Goal: Transaction & Acquisition: Purchase product/service

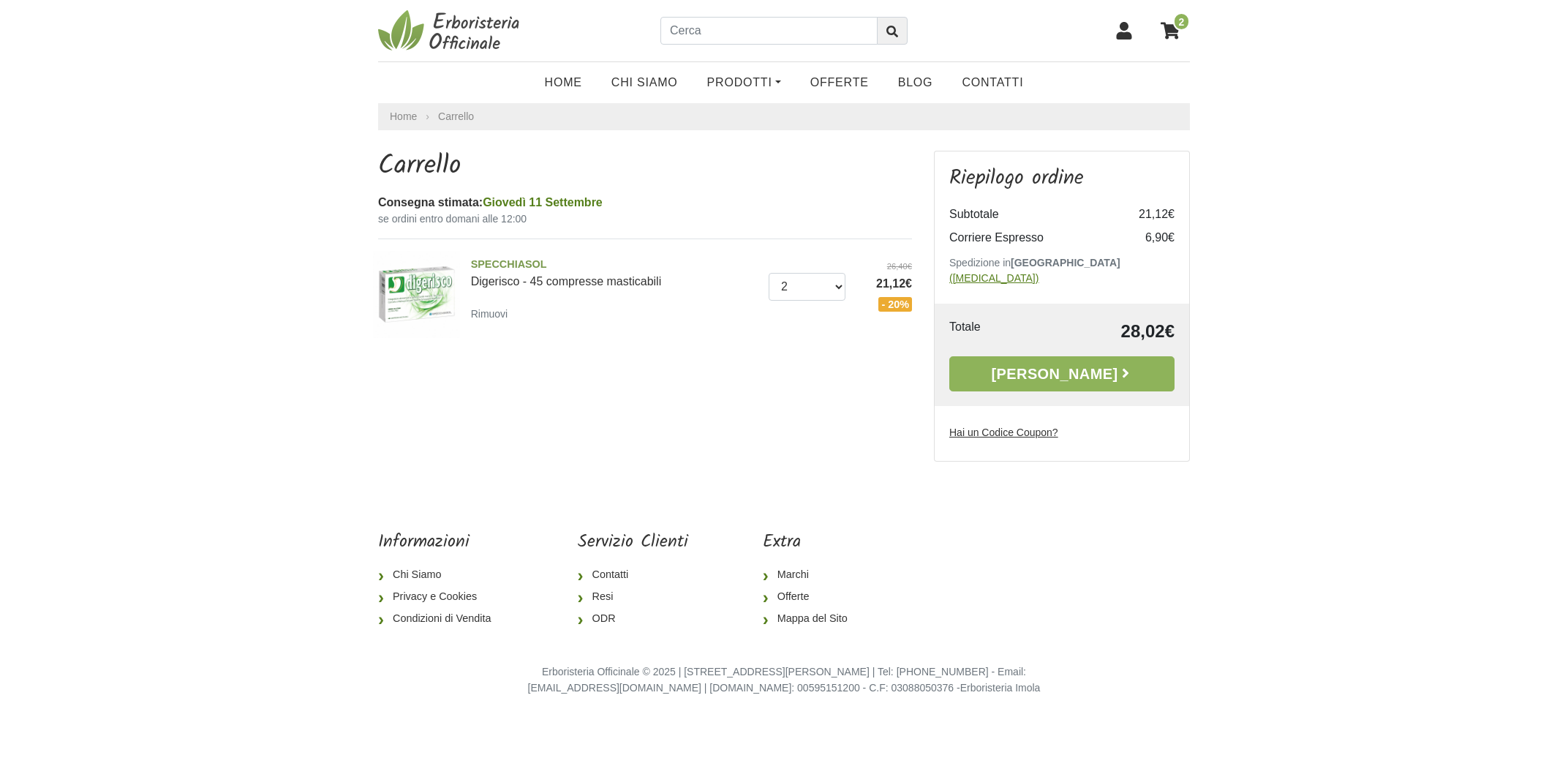
click at [1039, 273] on u "(cambia)" at bounding box center [994, 278] width 89 height 12
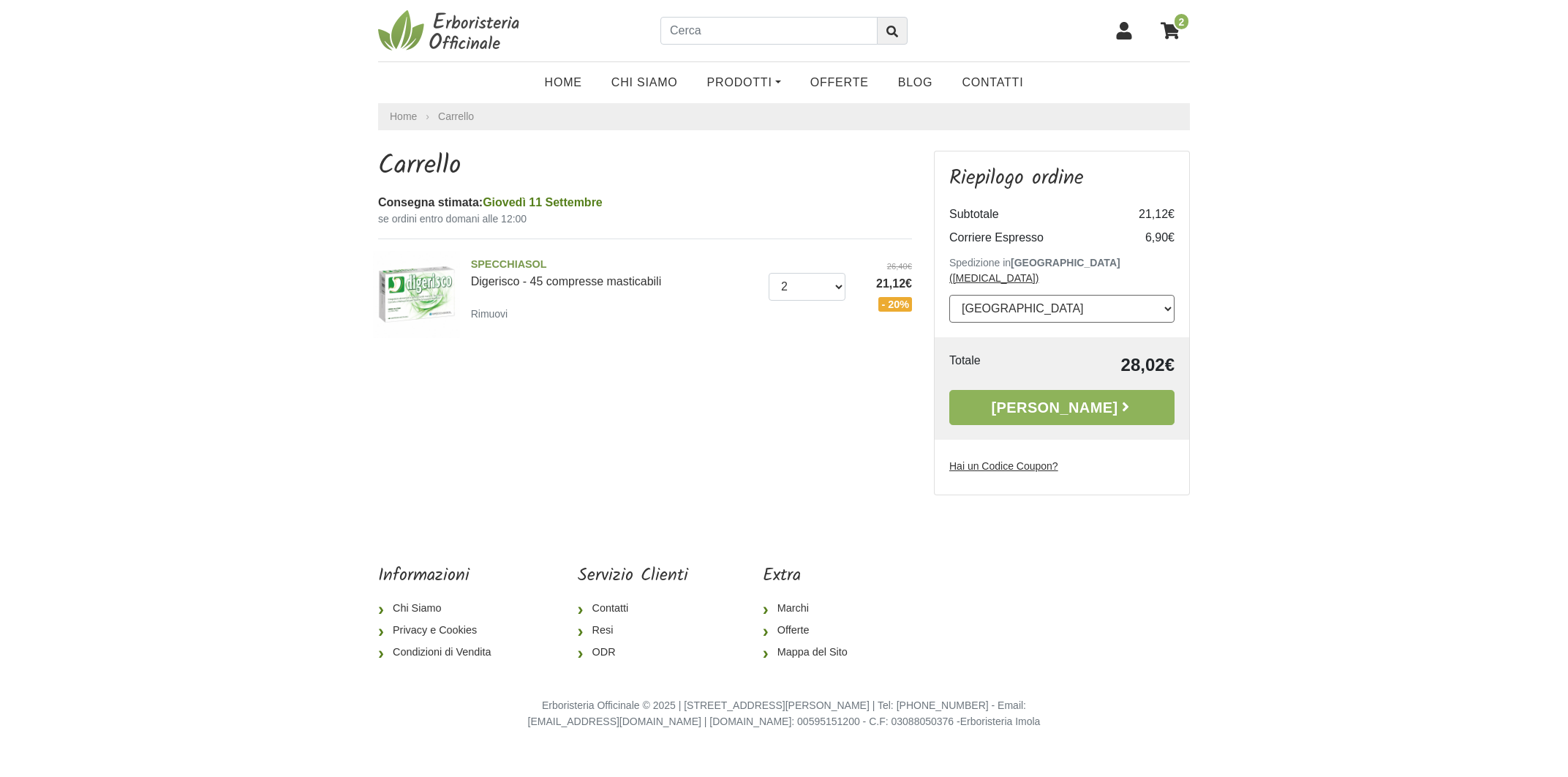
click at [1087, 295] on select "--- Seleziona --- Austria Belgium Bulgaria Croatia Czech Republic Denmark Eston…" at bounding box center [1062, 309] width 225 height 28
select select "74"
click at [950, 295] on select "--- Seleziona --- Austria Belgium Bulgaria Croatia Czech Republic Denmark Eston…" at bounding box center [1062, 309] width 225 height 28
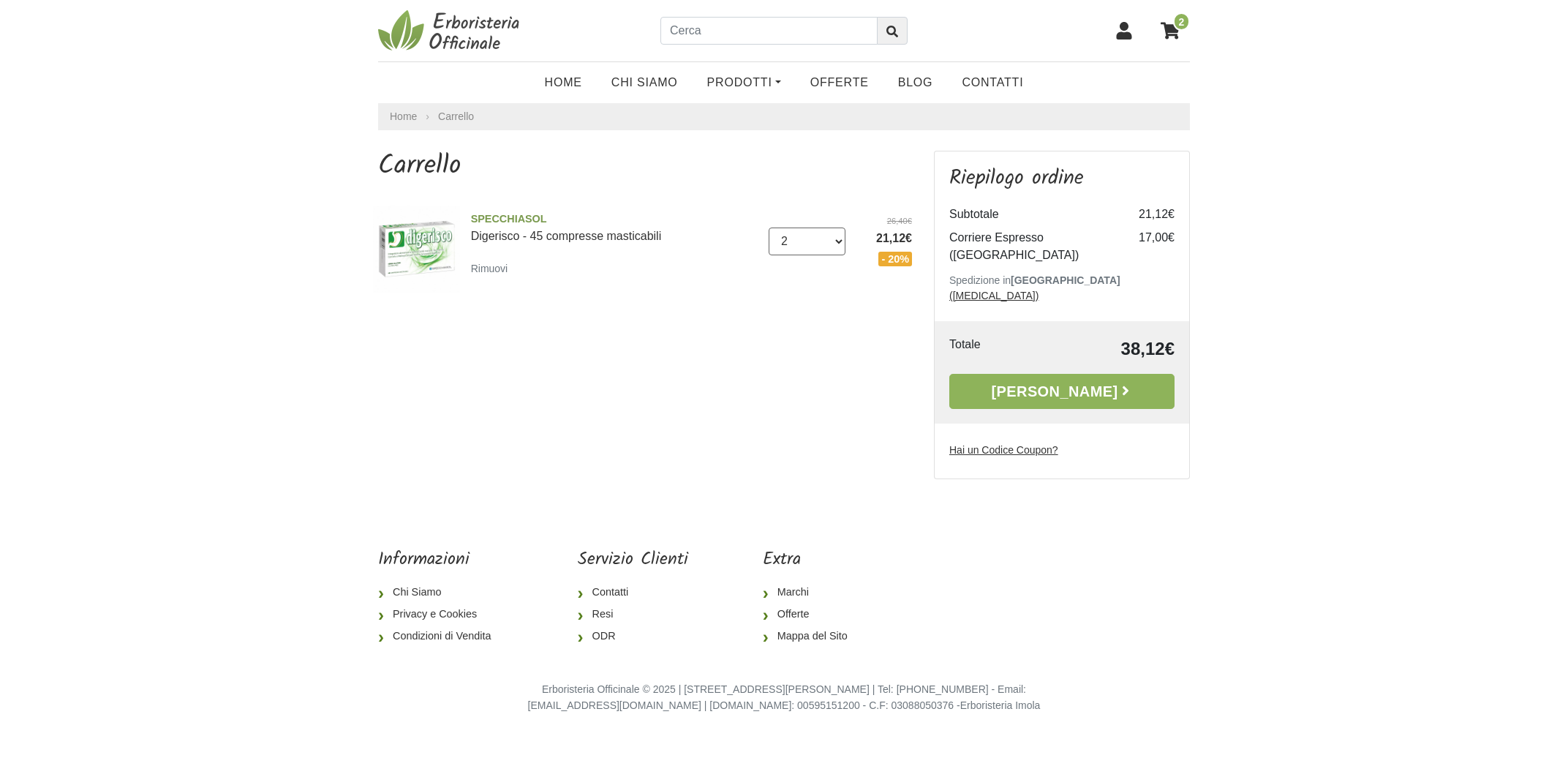
click at [839, 242] on select "0 ([GEOGRAPHIC_DATA]) 1 2 3" at bounding box center [808, 241] width 78 height 28
select select "3"
click at [769, 227] on select "0 ([GEOGRAPHIC_DATA]) 1 2 3" at bounding box center [808, 241] width 78 height 28
click at [839, 241] on select "0 ([GEOGRAPHIC_DATA]) 1 2 3" at bounding box center [808, 241] width 78 height 28
select select "2"
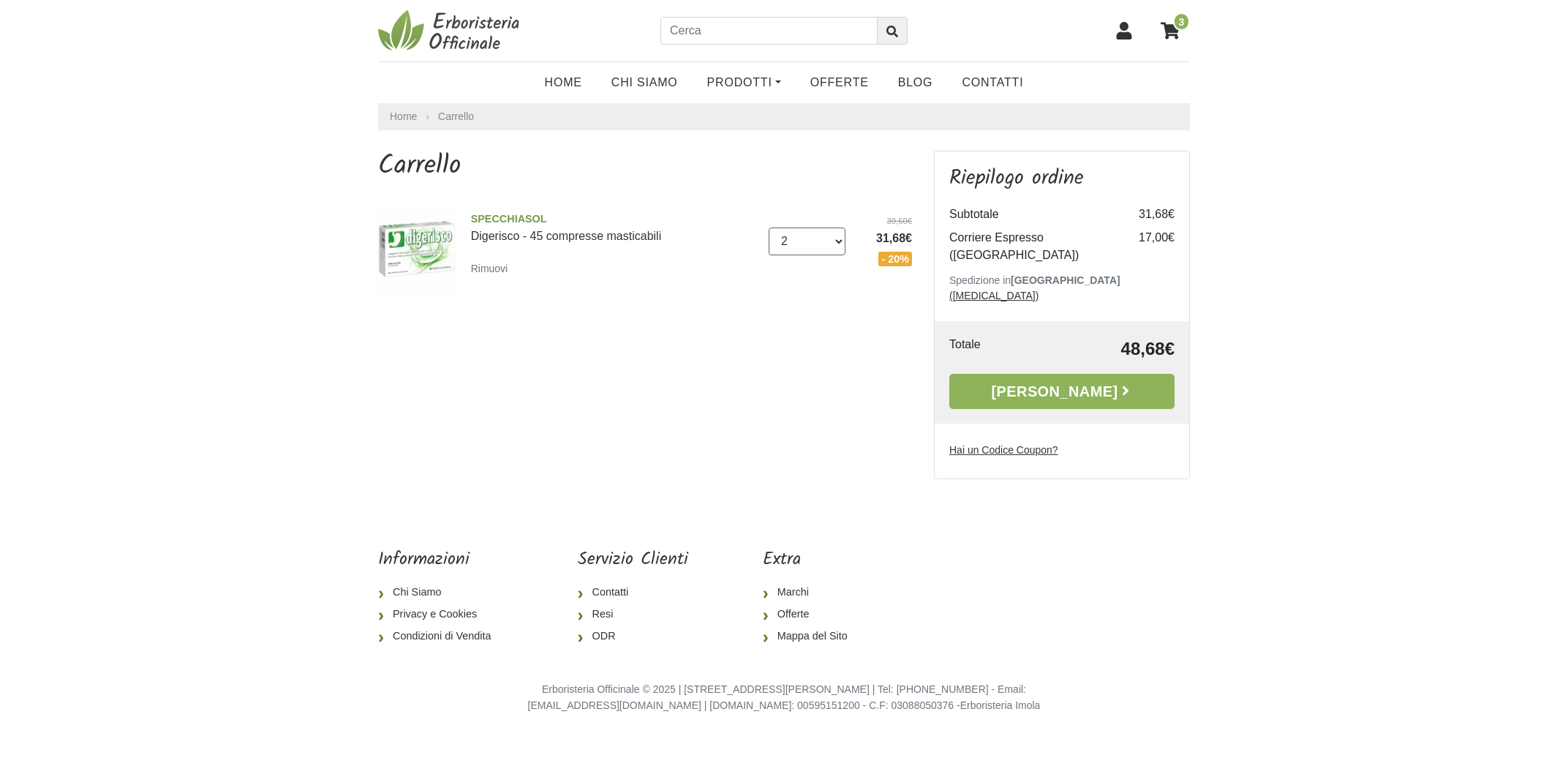
click at [769, 227] on select "0 ([GEOGRAPHIC_DATA]) 1 2 3" at bounding box center [808, 241] width 78 height 28
click at [1037, 374] on link "[PERSON_NAME]" at bounding box center [1062, 391] width 225 height 35
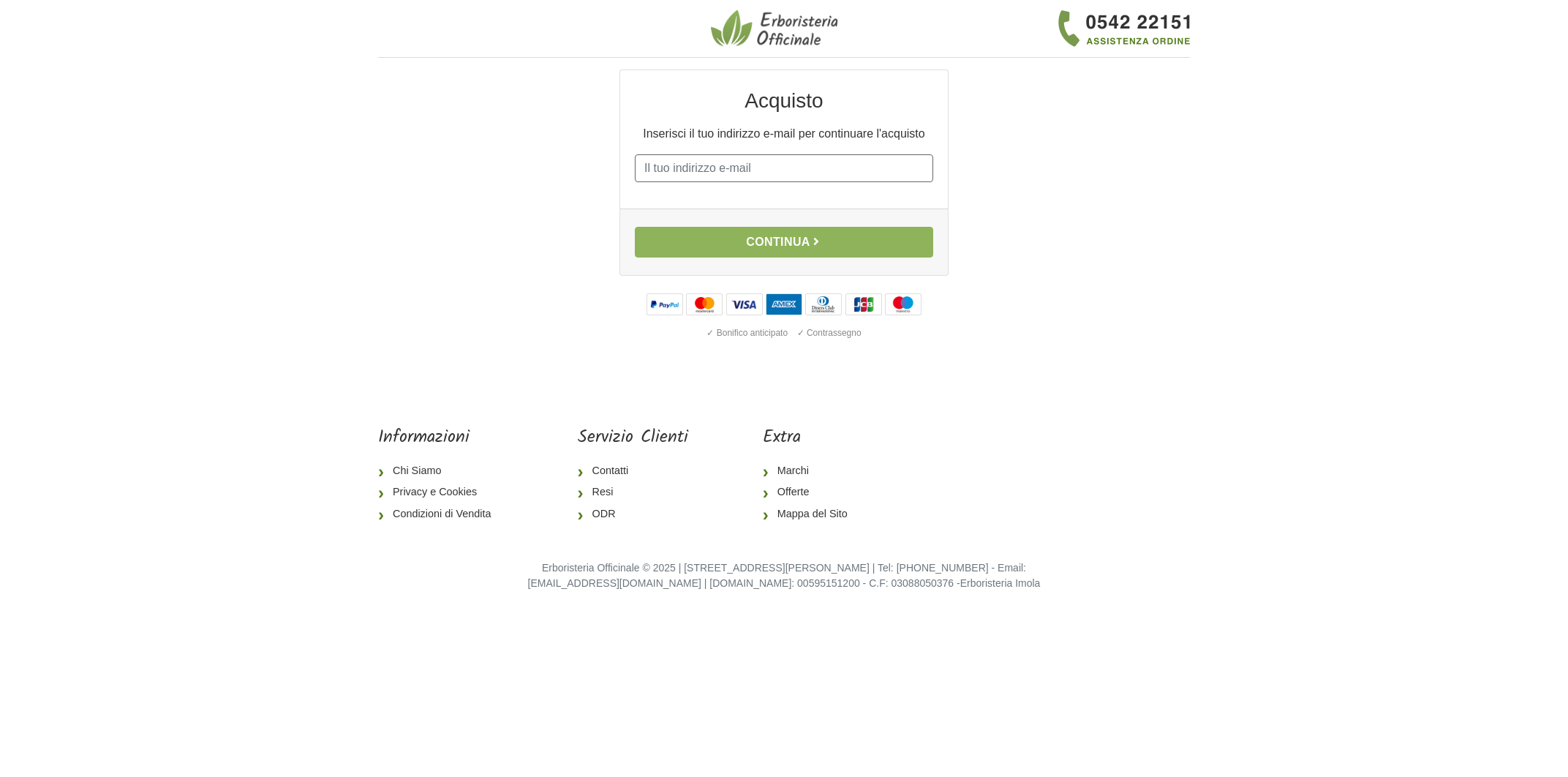
click at [835, 175] on input "E-mail" at bounding box center [784, 169] width 298 height 28
click at [1028, 197] on div "Acquisto Inserisci il tuo indirizzo e-mail per continuare l'acquisto E-mail Pas…" at bounding box center [784, 219] width 556 height 299
click at [775, 181] on input "E-mail" at bounding box center [784, 169] width 298 height 28
type input "[EMAIL_ADDRESS][DOMAIN_NAME]"
click at [772, 239] on button "Continua" at bounding box center [784, 242] width 298 height 31
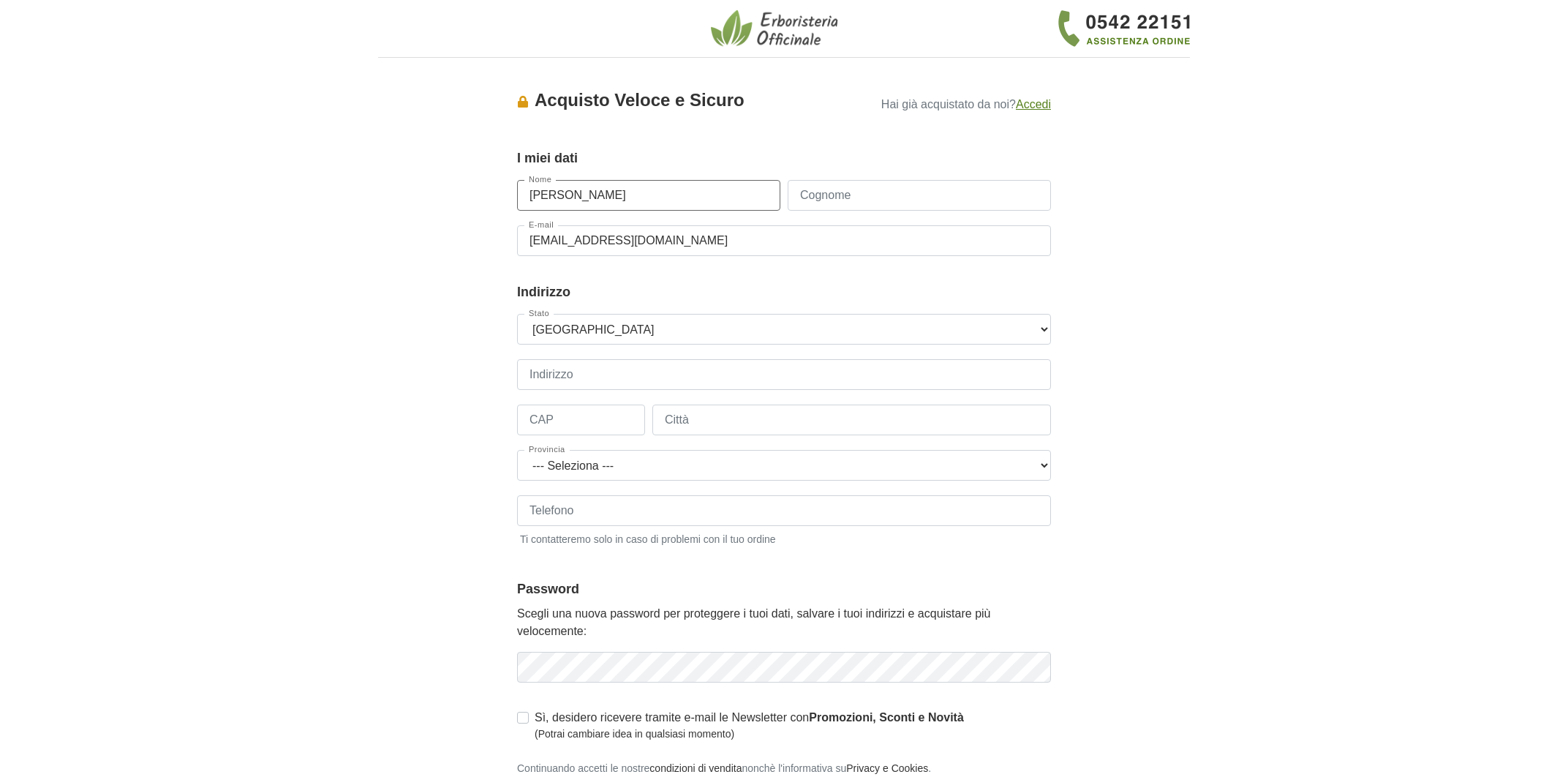
type input "[PERSON_NAME]"
click at [677, 335] on select "--- [GEOGRAPHIC_DATA] --- [GEOGRAPHIC_DATA] [GEOGRAPHIC_DATA] [GEOGRAPHIC_DATA]…" at bounding box center [784, 329] width 534 height 31
click at [517, 314] on select "--- [GEOGRAPHIC_DATA] --- [GEOGRAPHIC_DATA] [GEOGRAPHIC_DATA] [GEOGRAPHIC_DATA]…" at bounding box center [784, 329] width 534 height 31
click at [677, 335] on select "--- [GEOGRAPHIC_DATA] --- [GEOGRAPHIC_DATA] [GEOGRAPHIC_DATA] [GEOGRAPHIC_DATA]…" at bounding box center [784, 329] width 534 height 31
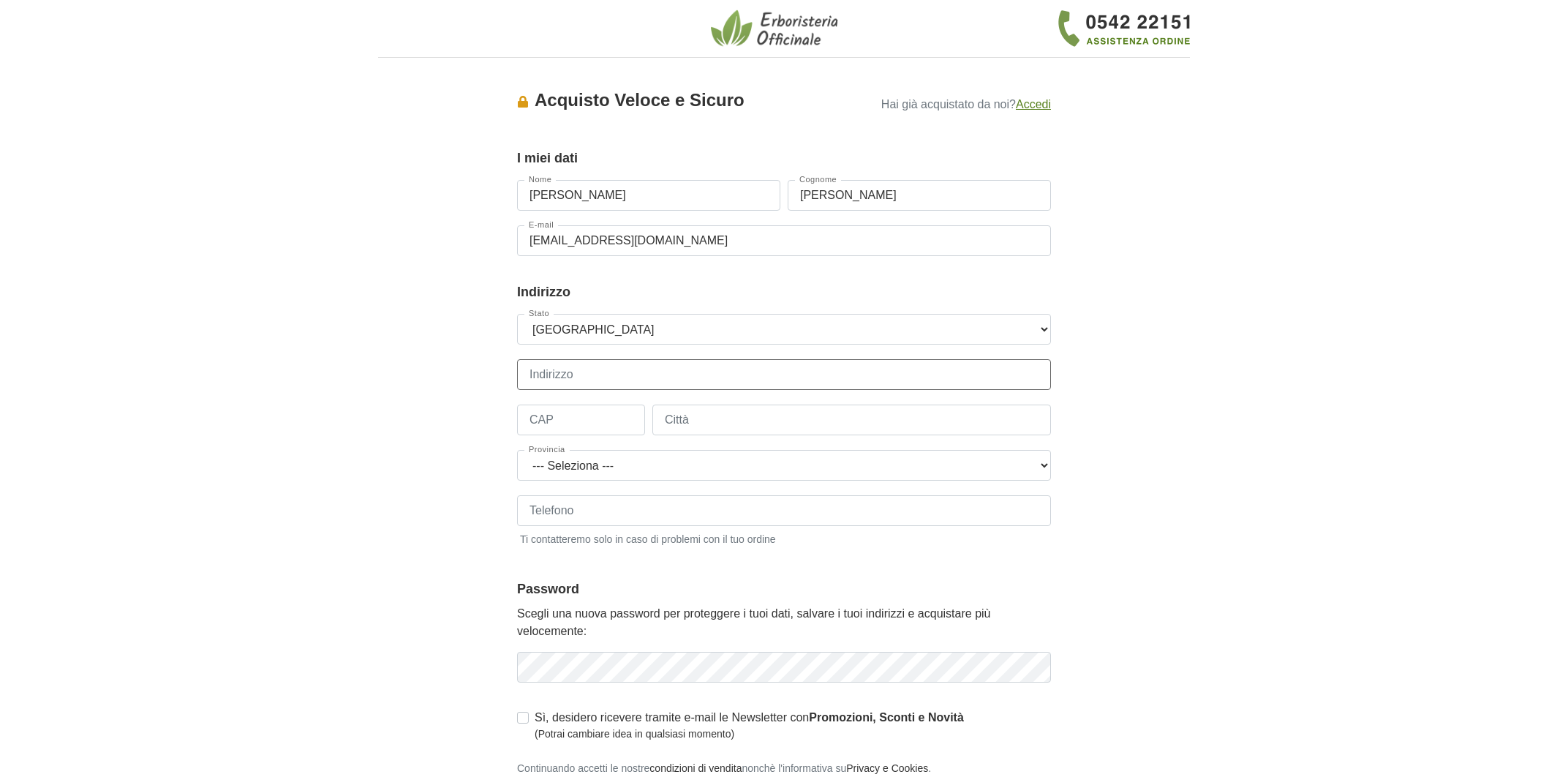
click at [587, 376] on input "Indirizzo" at bounding box center [784, 375] width 534 height 31
type input "Poste restante"
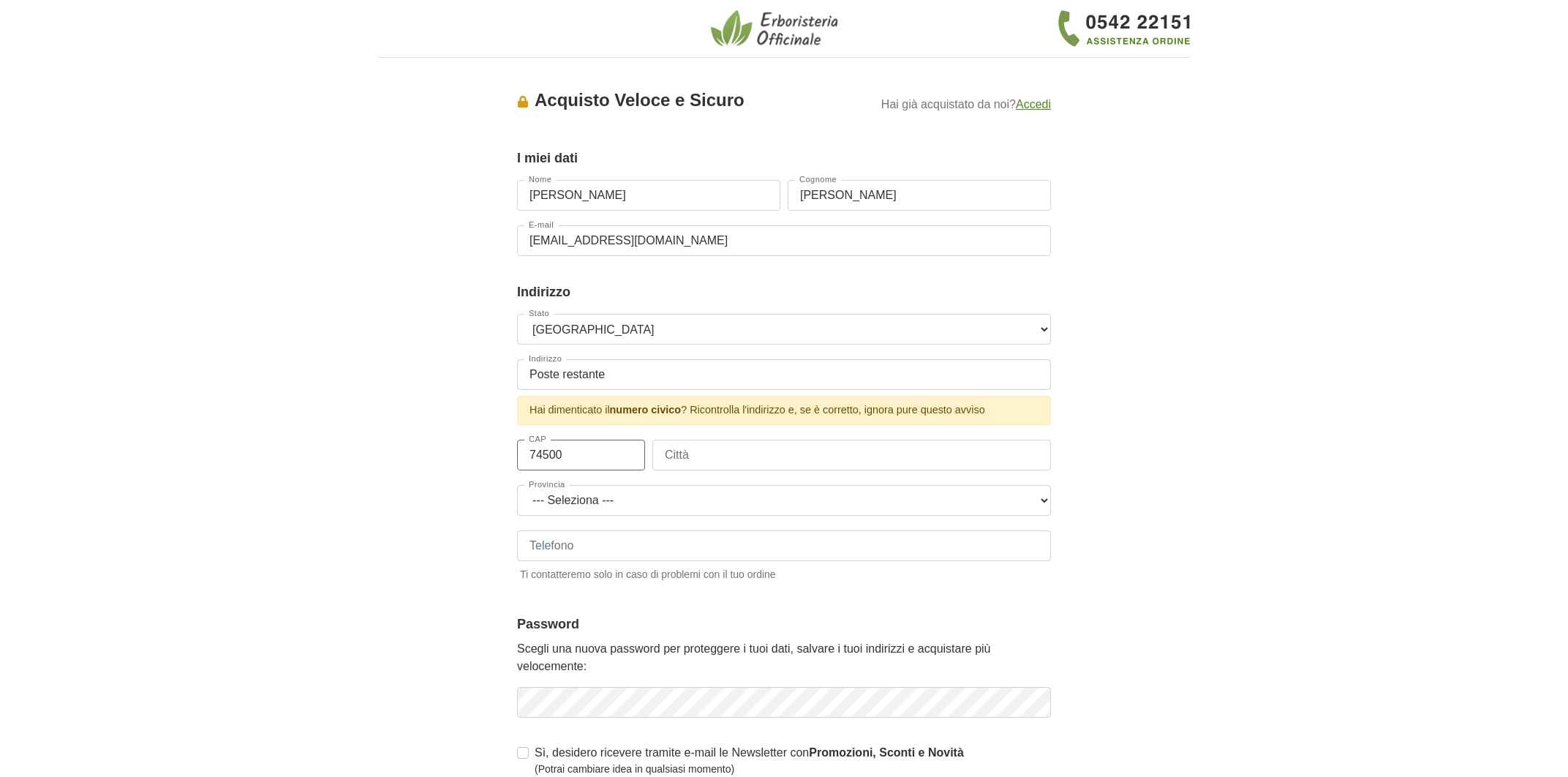
type input "74500"
type input "St Gingolph"
click at [629, 493] on select "--- [GEOGRAPHIC_DATA] [GEOGRAPHIC_DATA] [GEOGRAPHIC_DATA] [GEOGRAPHIC_DATA] de …" at bounding box center [784, 500] width 534 height 31
select select "1188"
click at [517, 485] on select "--- [GEOGRAPHIC_DATA] [GEOGRAPHIC_DATA] [GEOGRAPHIC_DATA] [GEOGRAPHIC_DATA] de …" at bounding box center [784, 500] width 534 height 31
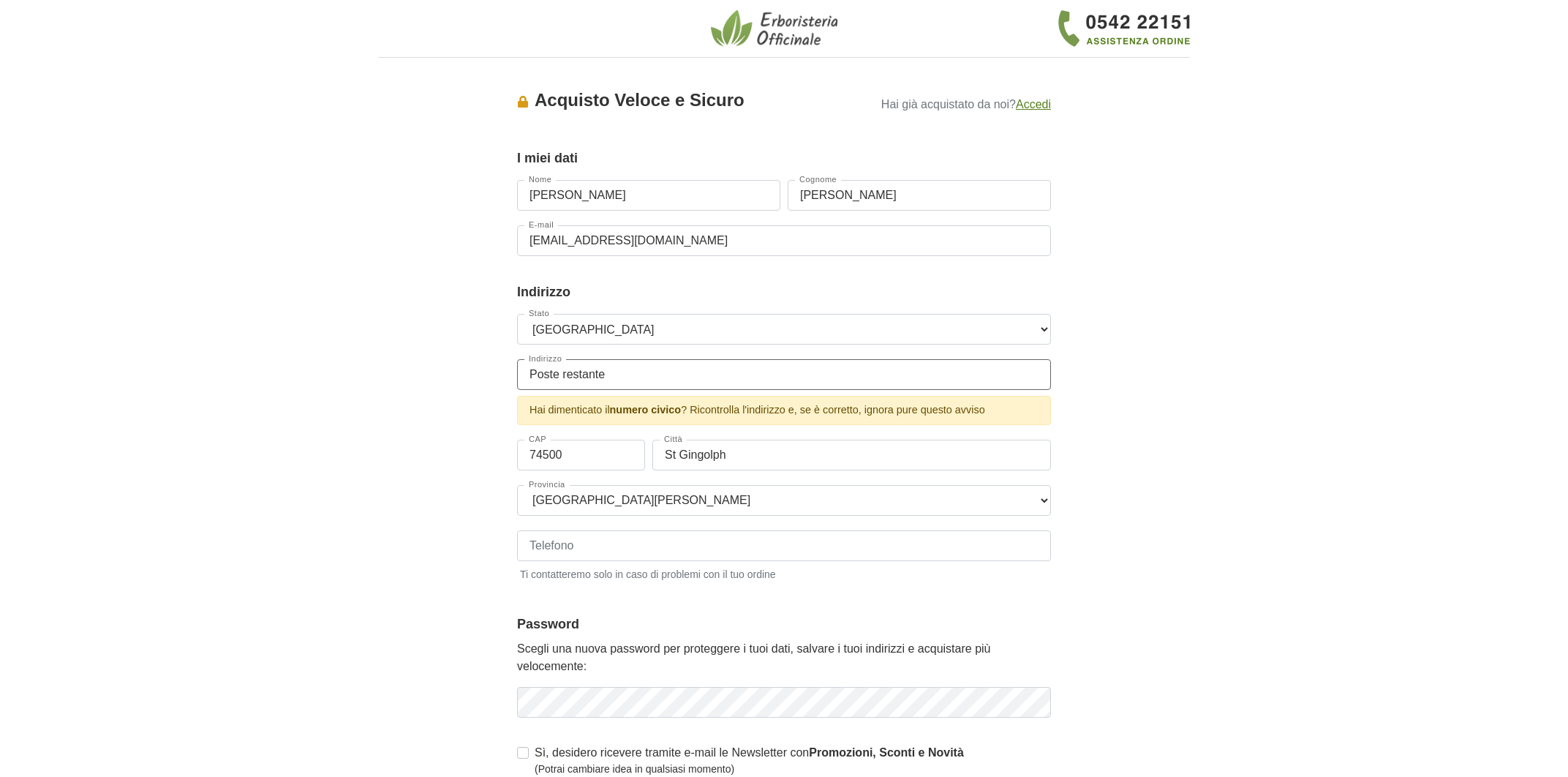
click at [620, 380] on input "Poste restante" at bounding box center [784, 375] width 534 height 31
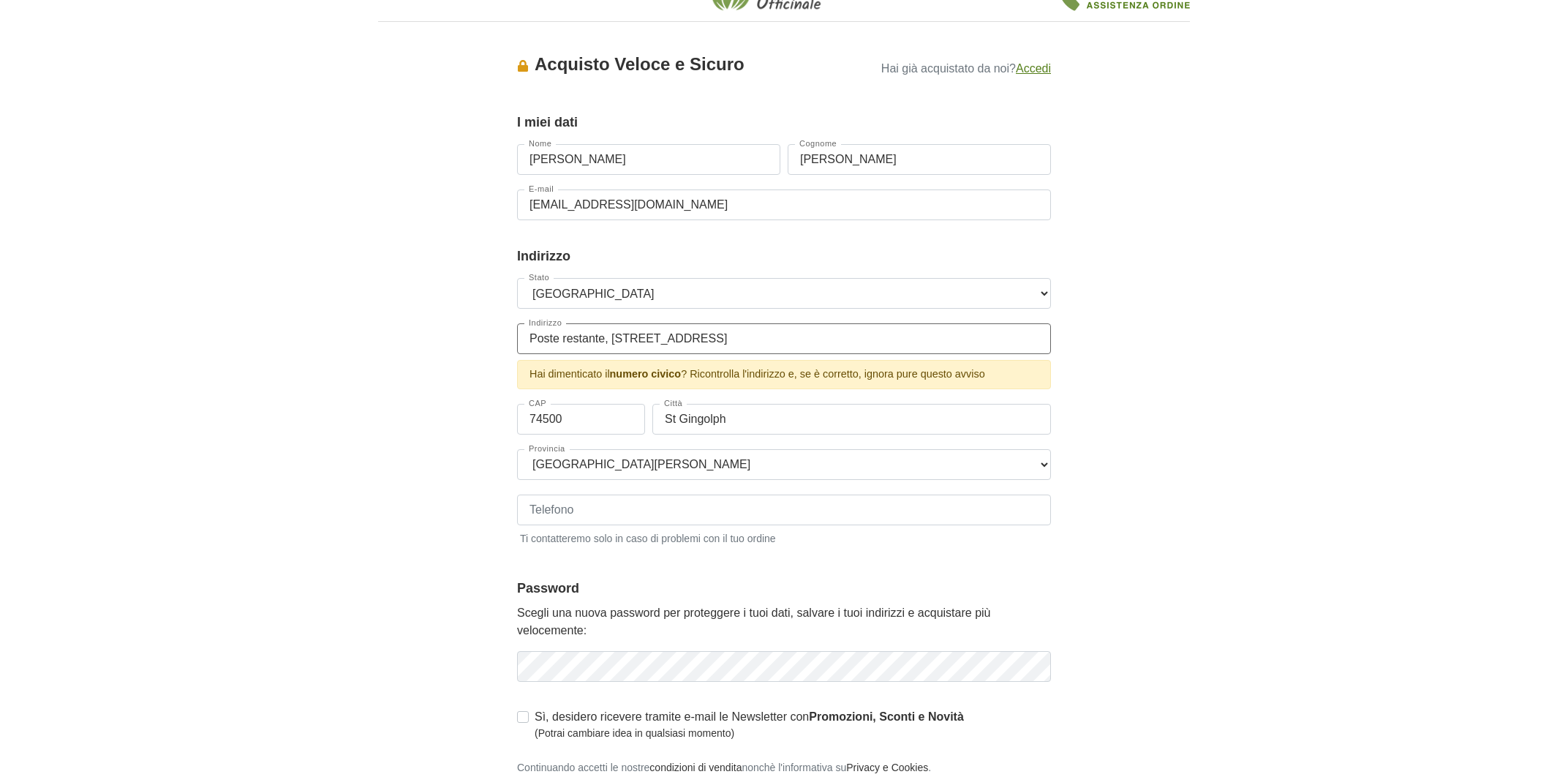
scroll to position [41, 0]
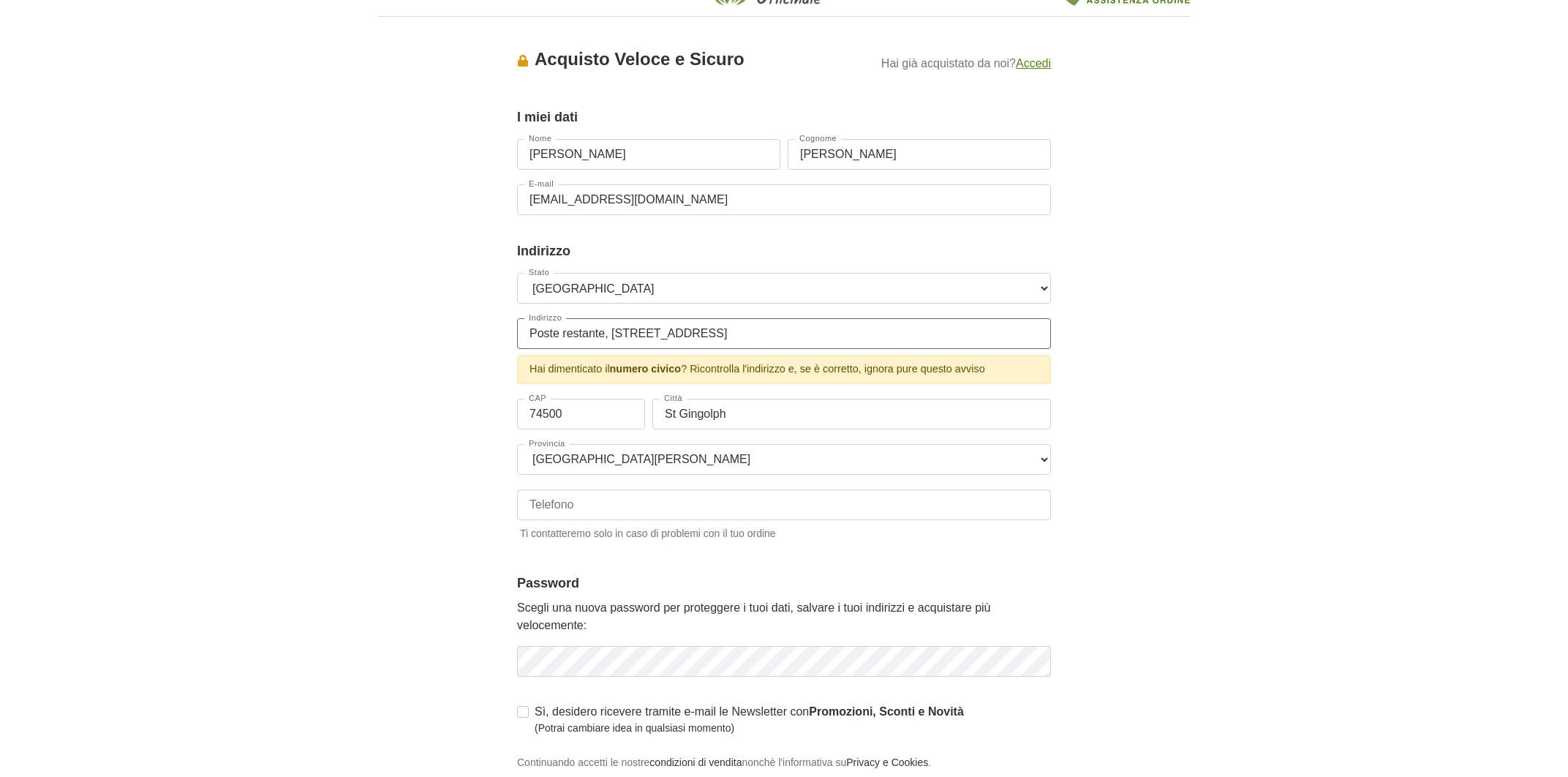
type input "Poste restante, [STREET_ADDRESS]"
click at [762, 509] on div "Stato --- [GEOGRAPHIC_DATA] --- [GEOGRAPHIC_DATA] [GEOGRAPHIC_DATA] [GEOGRAPHIC…" at bounding box center [784, 414] width 534 height 283
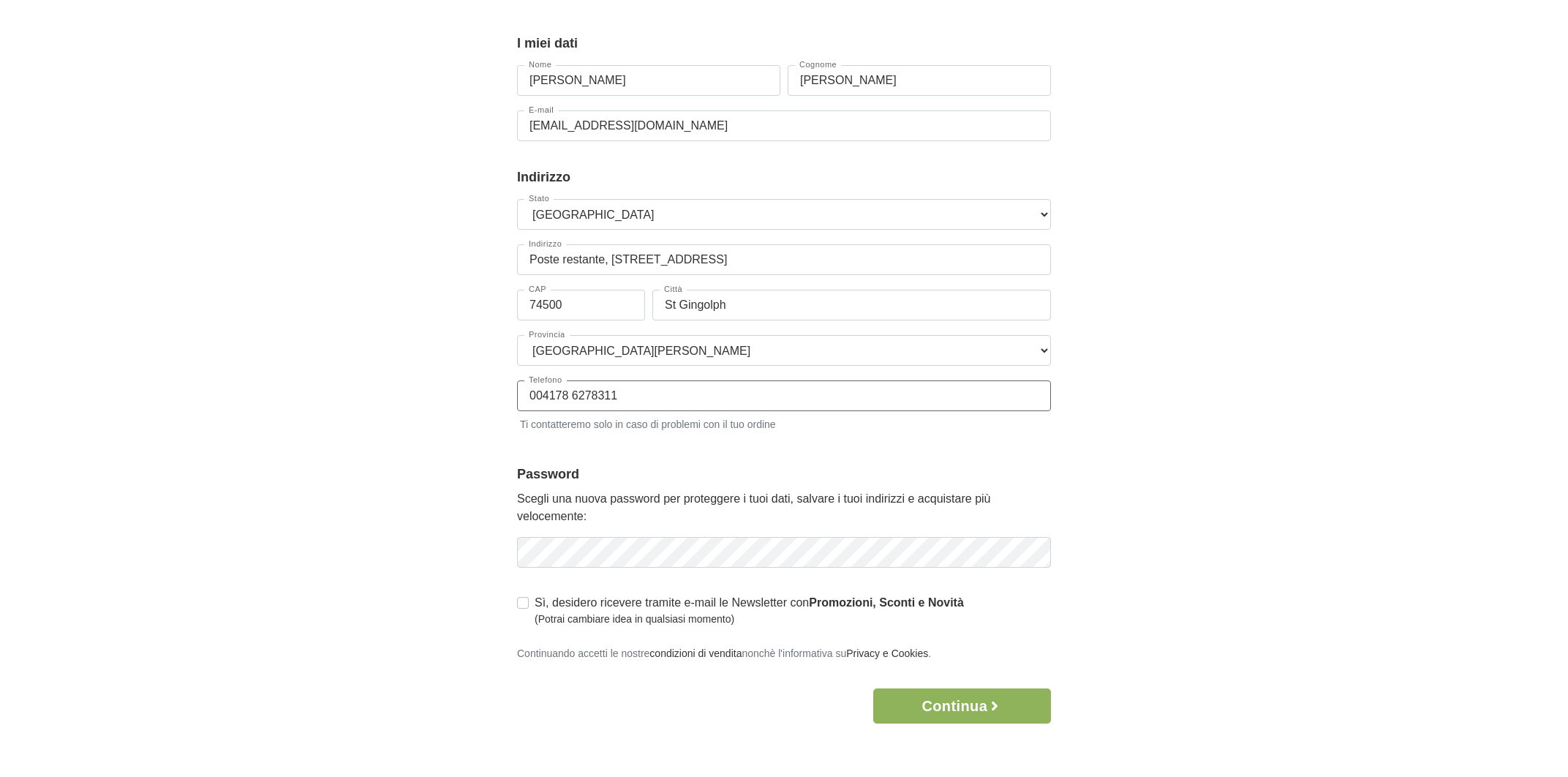
scroll to position [134, 0]
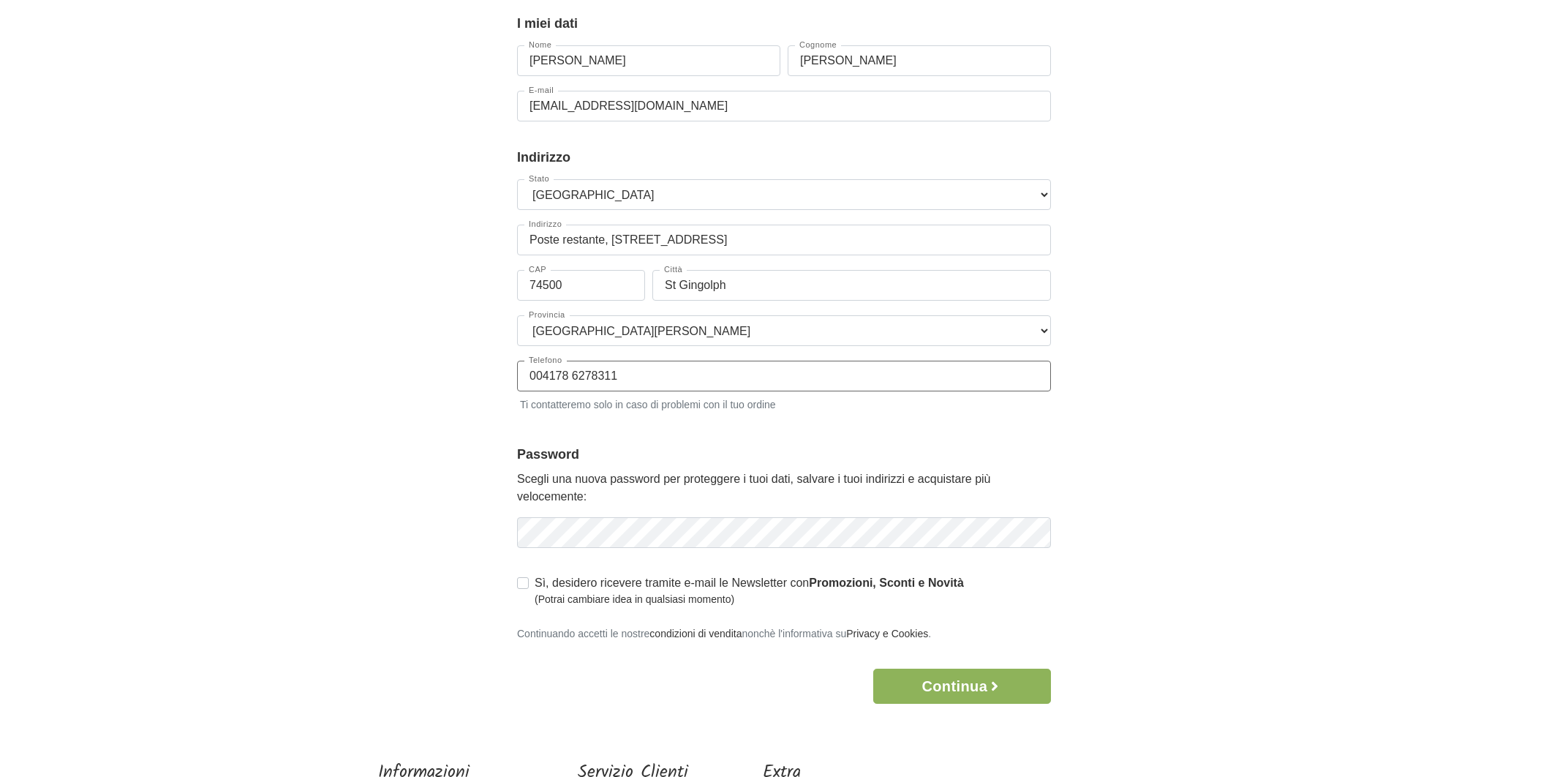
type input "004178 6278311"
click at [1037, 537] on icon "button" at bounding box center [1038, 532] width 12 height 8
click at [945, 685] on button "Continua" at bounding box center [962, 686] width 178 height 35
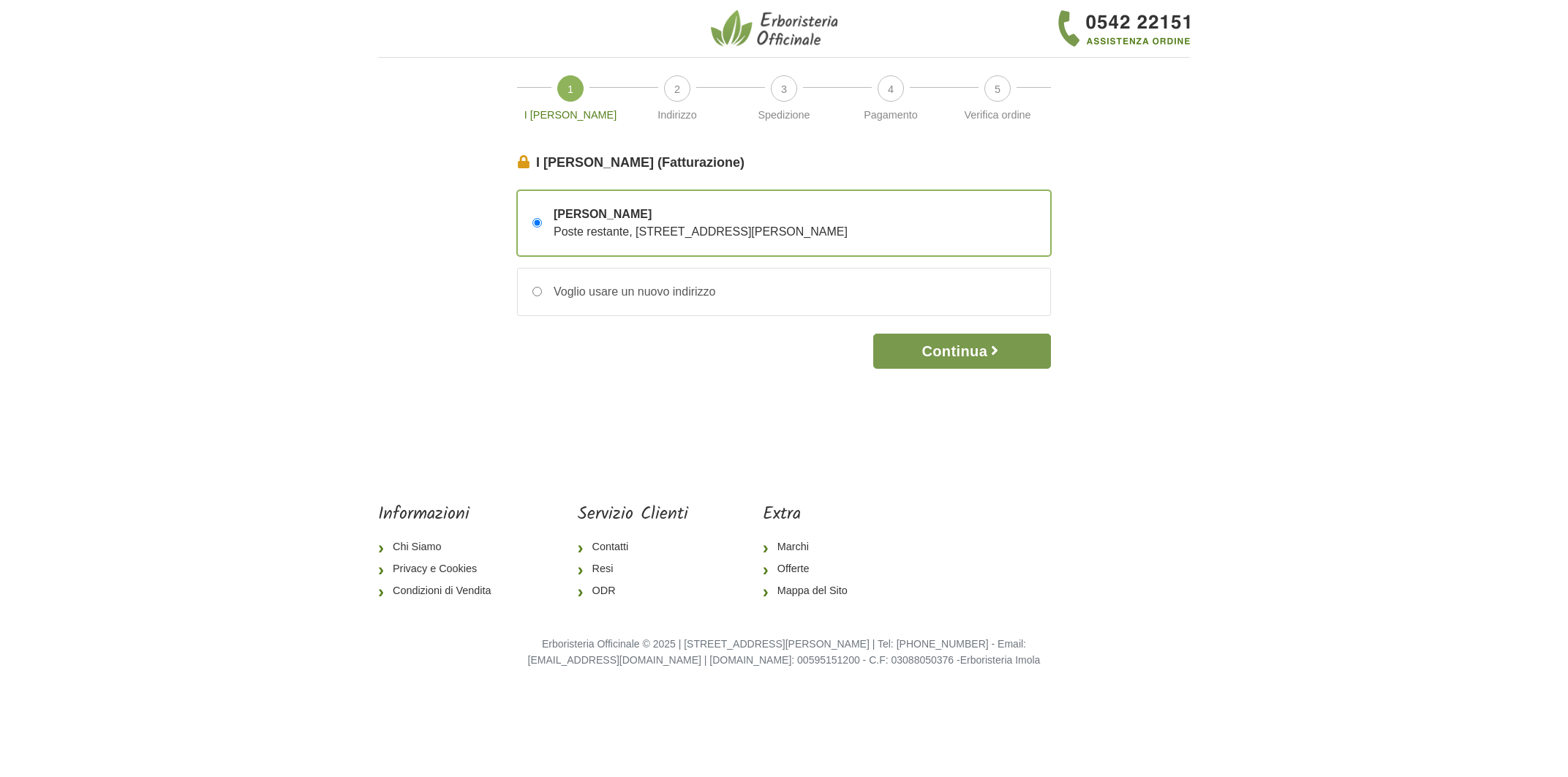
click at [974, 354] on button "Continua" at bounding box center [962, 351] width 178 height 35
click at [970, 352] on button "Continua" at bounding box center [962, 351] width 178 height 35
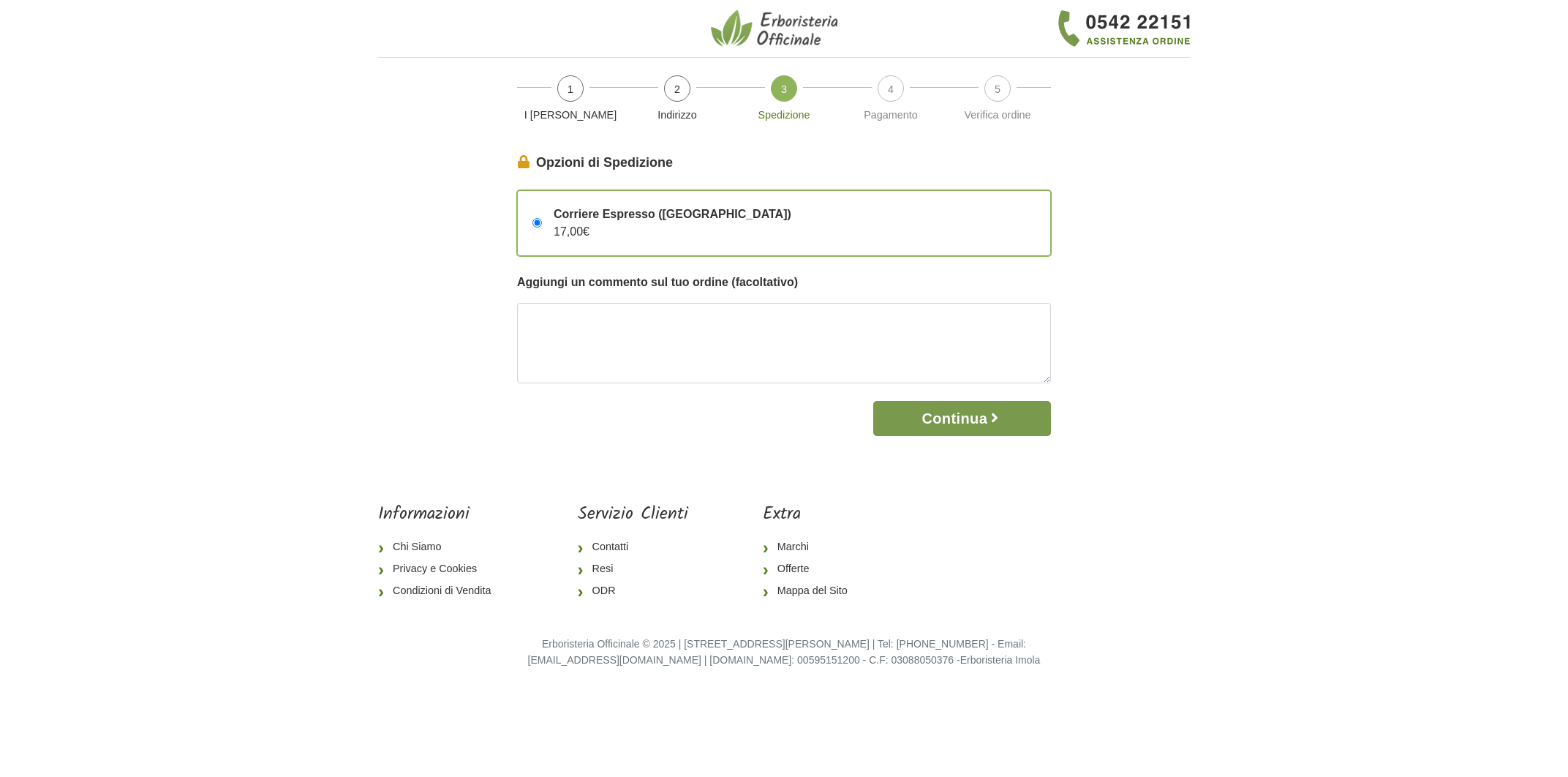
click at [955, 420] on button "Continua" at bounding box center [962, 419] width 178 height 35
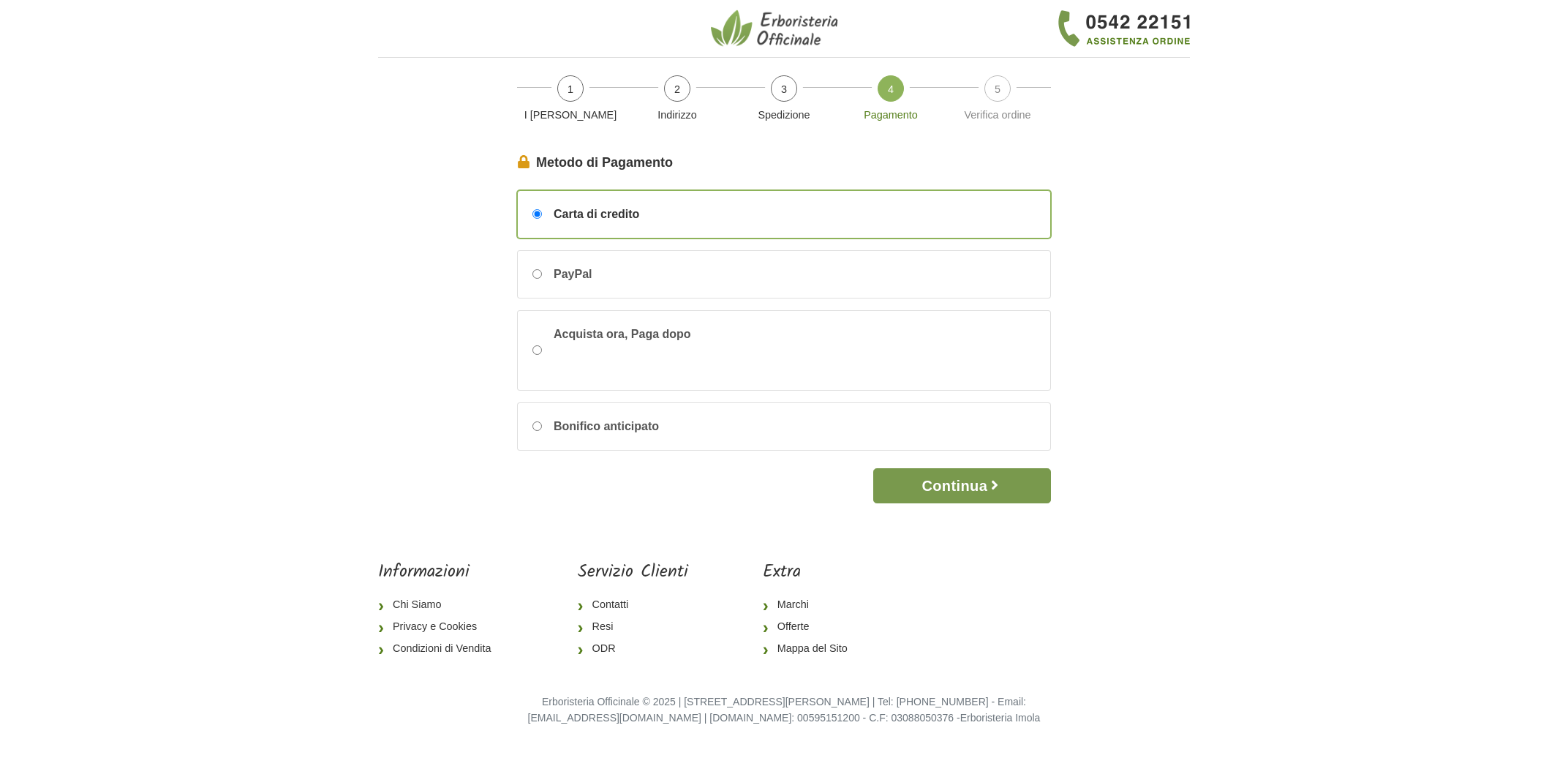
click at [943, 485] on button "Continua" at bounding box center [962, 486] width 178 height 35
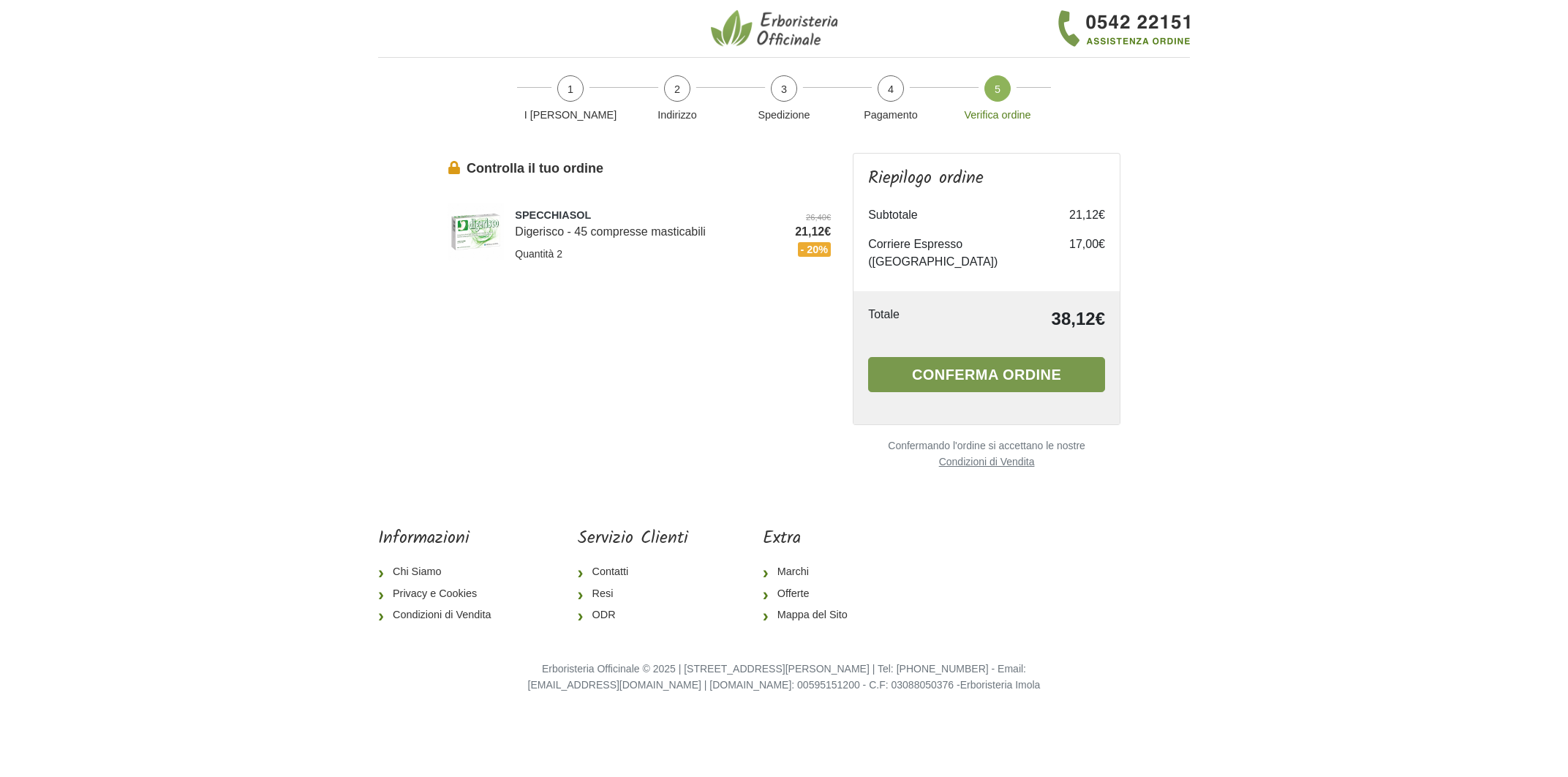
click at [955, 357] on button "Conferma ordine" at bounding box center [987, 375] width 237 height 35
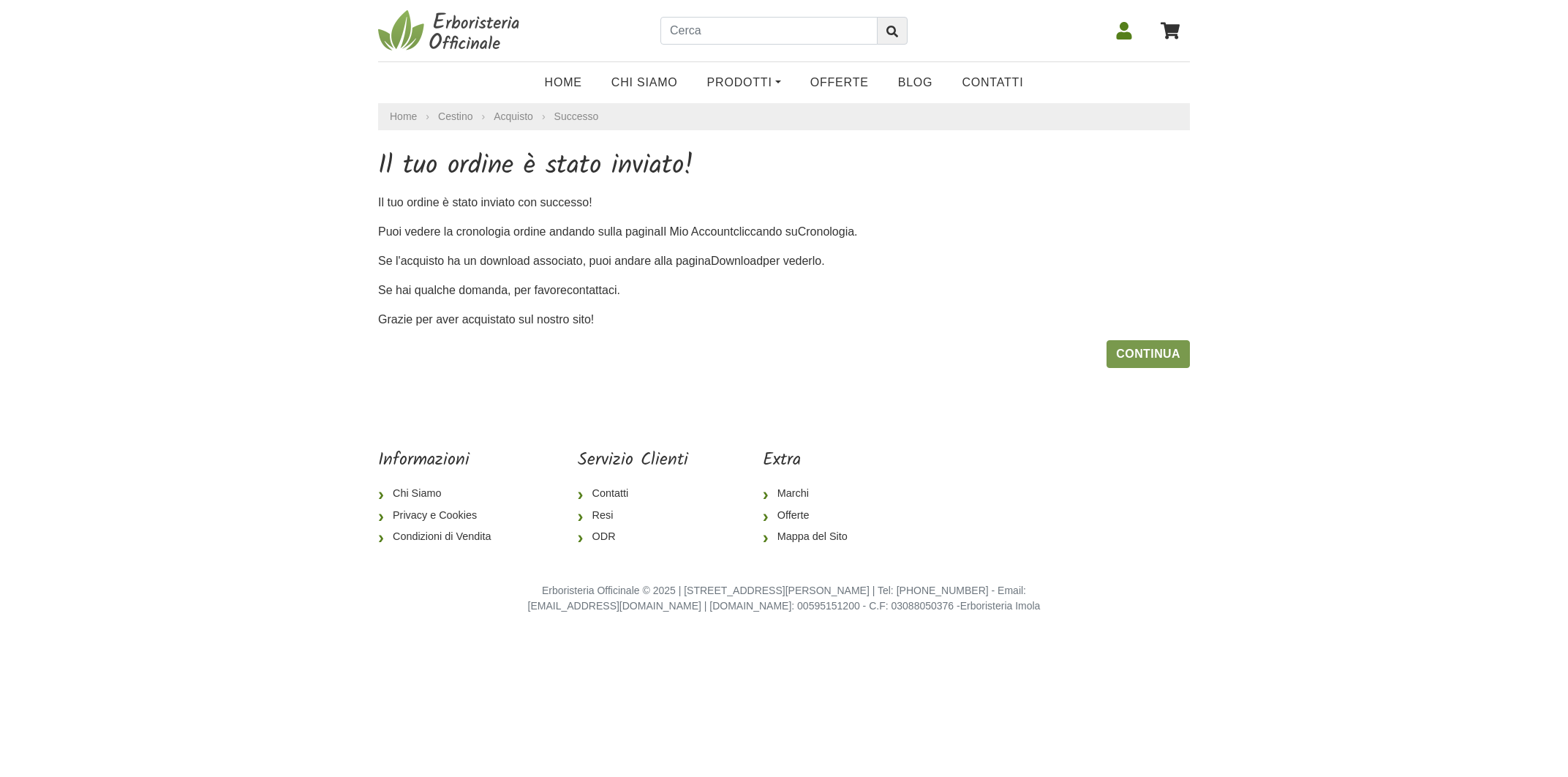
click at [1144, 359] on link "Continua" at bounding box center [1148, 354] width 83 height 28
